Goal: Information Seeking & Learning: Learn about a topic

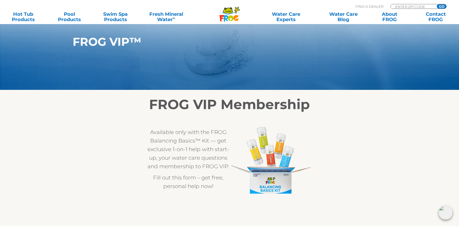
scroll to position [16, 0]
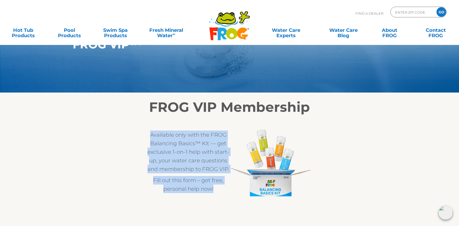
drag, startPoint x: 215, startPoint y: 189, endPoint x: 149, endPoint y: 132, distance: 87.3
click at [149, 132] on div "Available only with the FROG Balancing Basics™ Kit — get exclusive 1-on-1 help …" at bounding box center [188, 162] width 82 height 63
copy div "Available only with the FROG Balancing Basics™ Kit — get exclusive 1-on-1 help …"
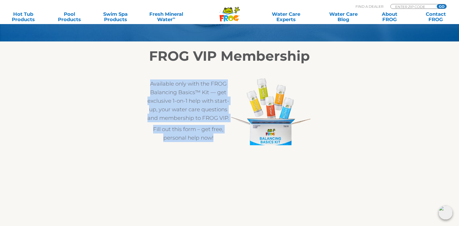
scroll to position [71, 0]
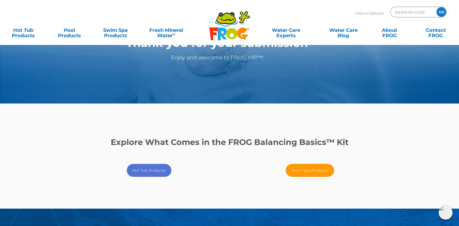
scroll to position [18, 0]
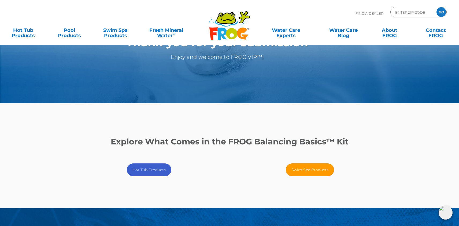
click at [153, 168] on link "Hot Tub Products" at bounding box center [149, 170] width 44 height 13
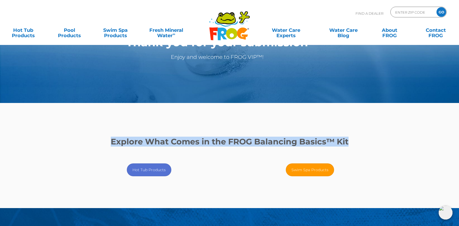
drag, startPoint x: 354, startPoint y: 138, endPoint x: 108, endPoint y: 137, distance: 245.6
click at [108, 137] on h3 "Explore What Comes in the FROG Balancing Basics™ Kit" at bounding box center [229, 141] width 321 height 9
copy strong "Explore What Comes in the FROG Balancing Basics™ Kit"
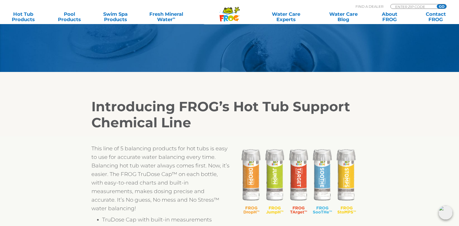
scroll to position [94, 0]
